Goal: Task Accomplishment & Management: Manage account settings

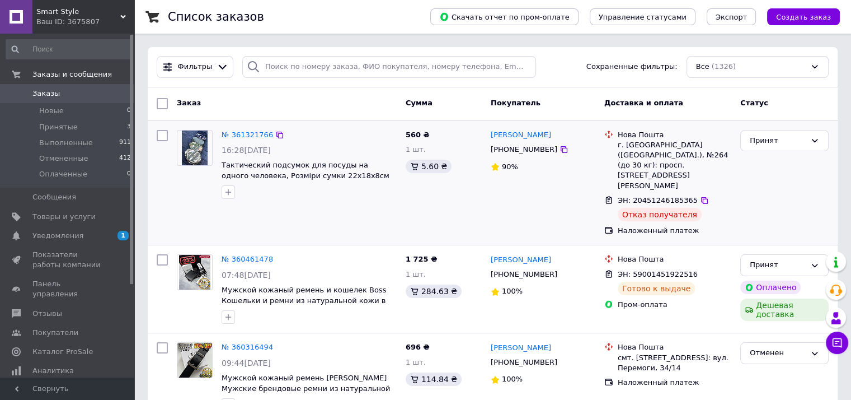
click at [195, 152] on img at bounding box center [195, 147] width 26 height 35
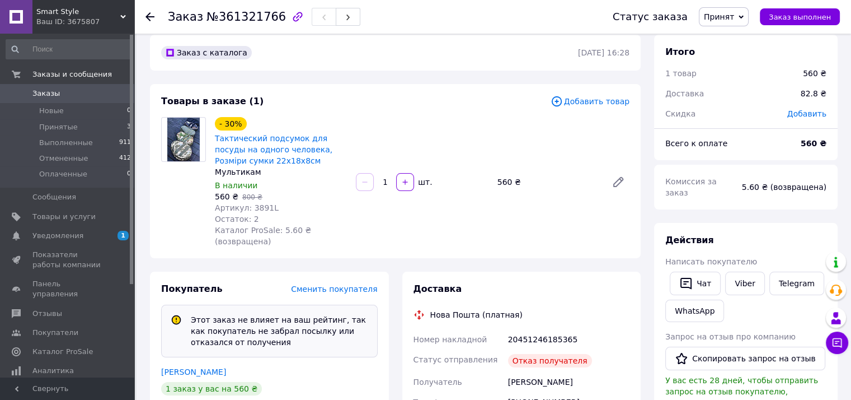
scroll to position [7, 0]
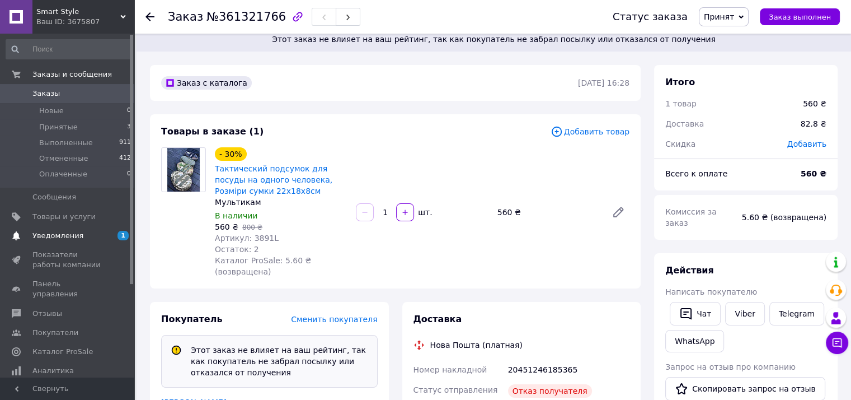
click at [72, 232] on span "Уведомления" at bounding box center [57, 236] width 51 height 10
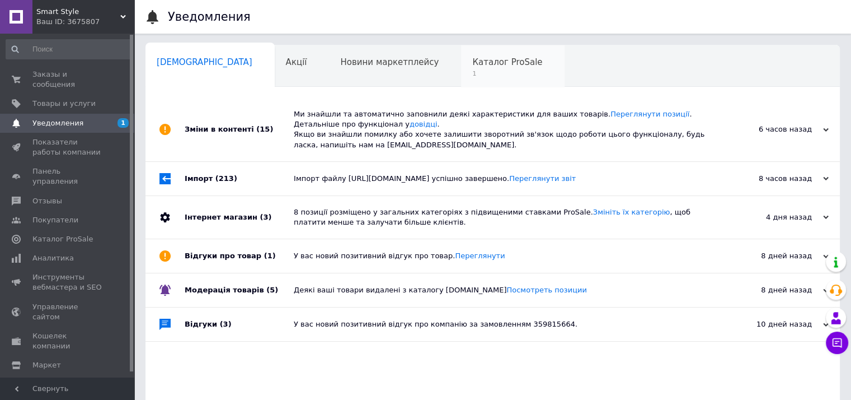
click at [472, 62] on span "Каталог ProSale" at bounding box center [507, 62] width 70 height 10
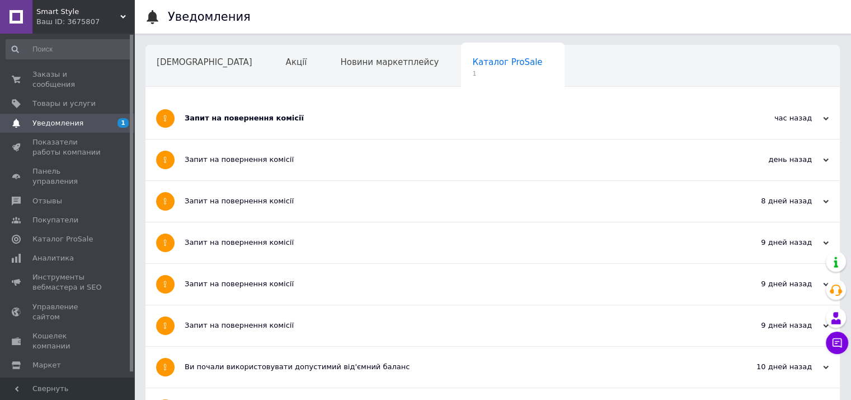
click at [472, 62] on span "Каталог ProSale" at bounding box center [507, 62] width 70 height 10
click at [345, 125] on div "Запит на повернення комісії" at bounding box center [451, 118] width 532 height 41
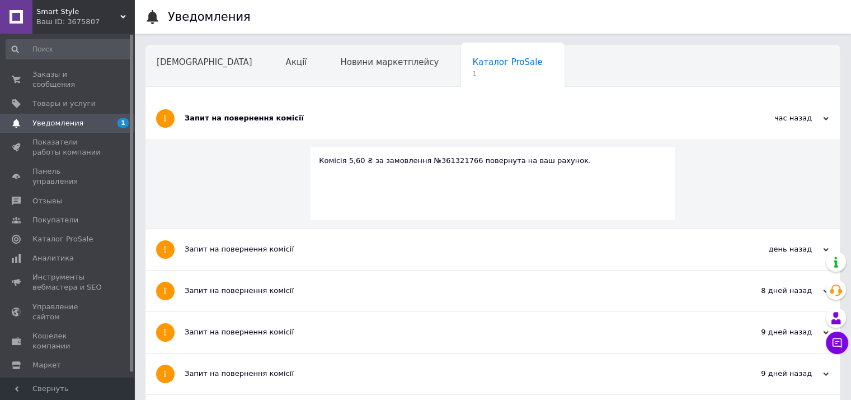
click at [345, 125] on div "Запит на повернення комісії" at bounding box center [451, 118] width 532 height 41
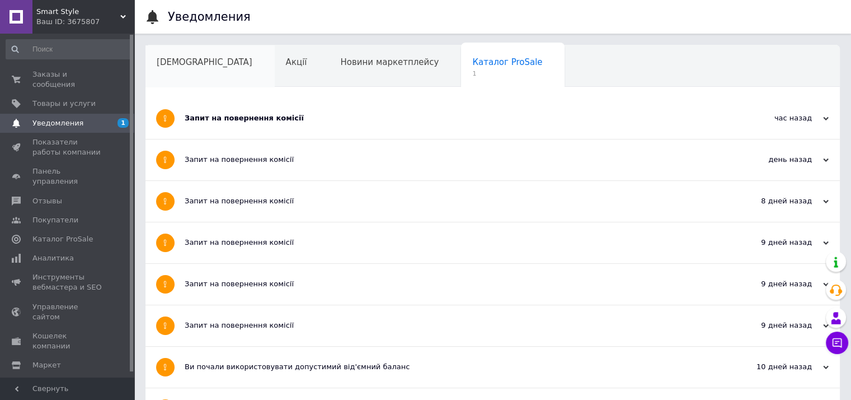
click at [173, 67] on span "[DEMOGRAPHIC_DATA]" at bounding box center [205, 62] width 96 height 10
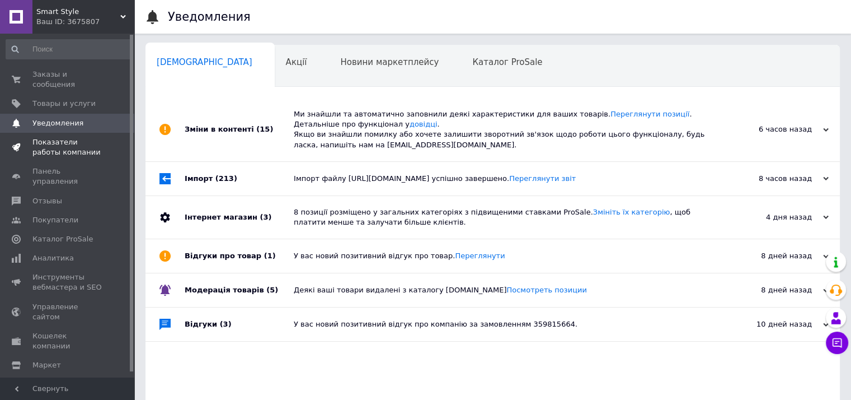
click at [64, 137] on span "Показатели работы компании" at bounding box center [67, 147] width 71 height 20
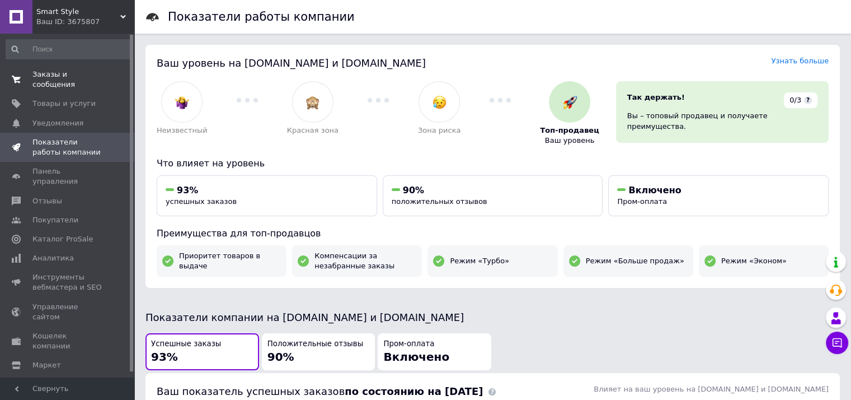
click at [57, 79] on link "Заказы и сообщения 0 0" at bounding box center [69, 79] width 138 height 29
